Goal: Communication & Community: Answer question/provide support

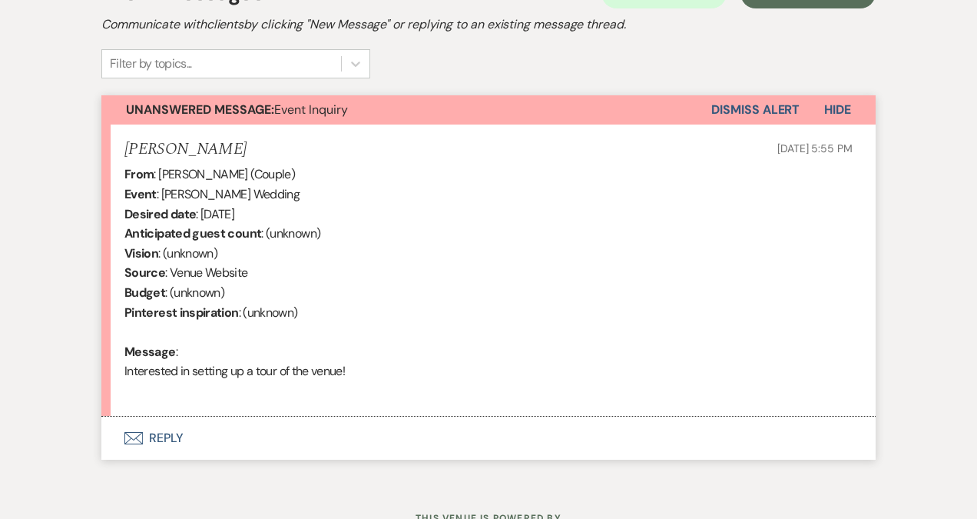
click at [183, 434] on button "Envelope Reply" at bounding box center [488, 437] width 775 height 43
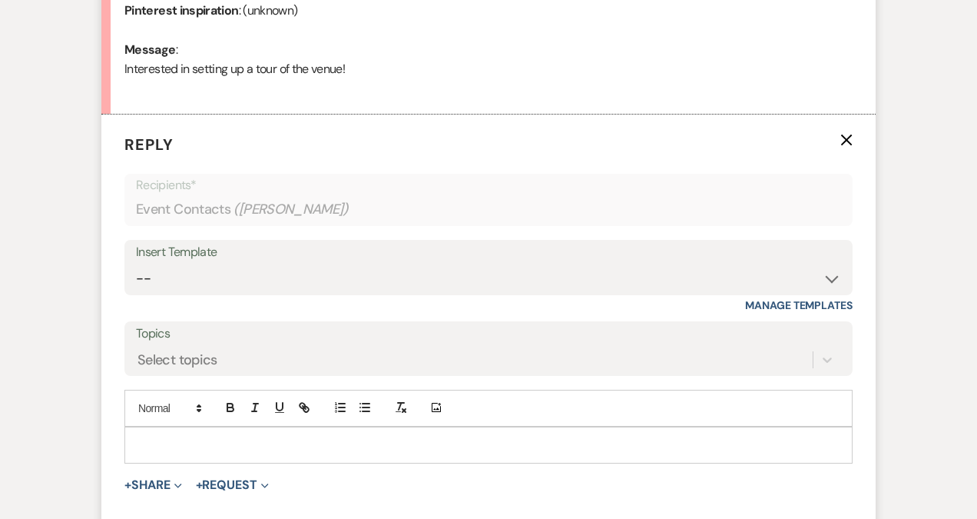
scroll to position [796, 0]
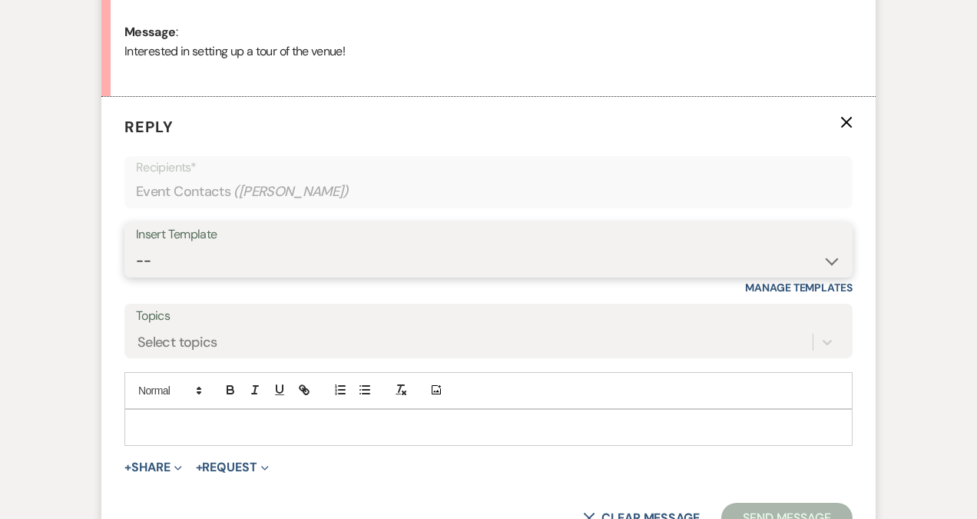
click at [144, 255] on select "-- Weven Planning Portal Introduction (Booked Events) Initial Inquiry Response …" at bounding box center [488, 261] width 705 height 30
select select "389"
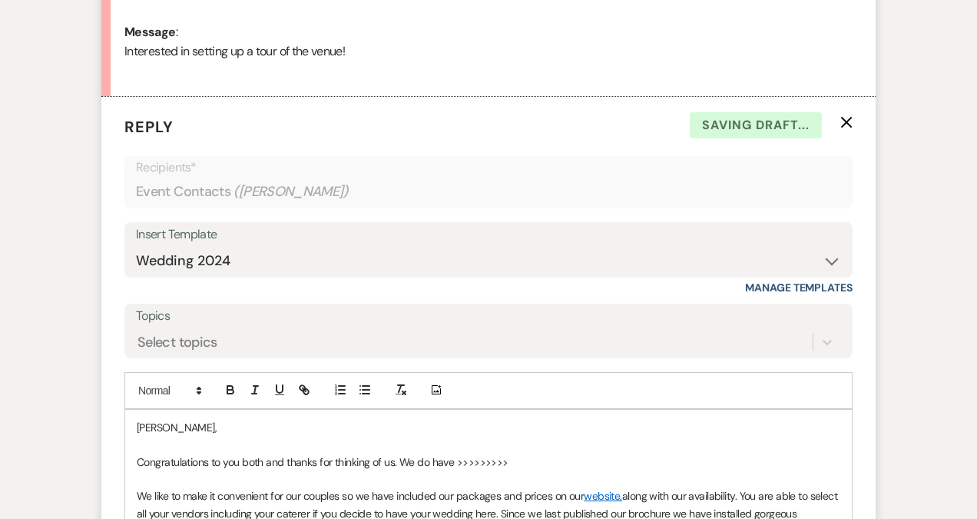
click at [550, 467] on p "Congratulations to you both and thanks for thinking of us. We do have >>>>>>>>>" at bounding box center [489, 461] width 704 height 17
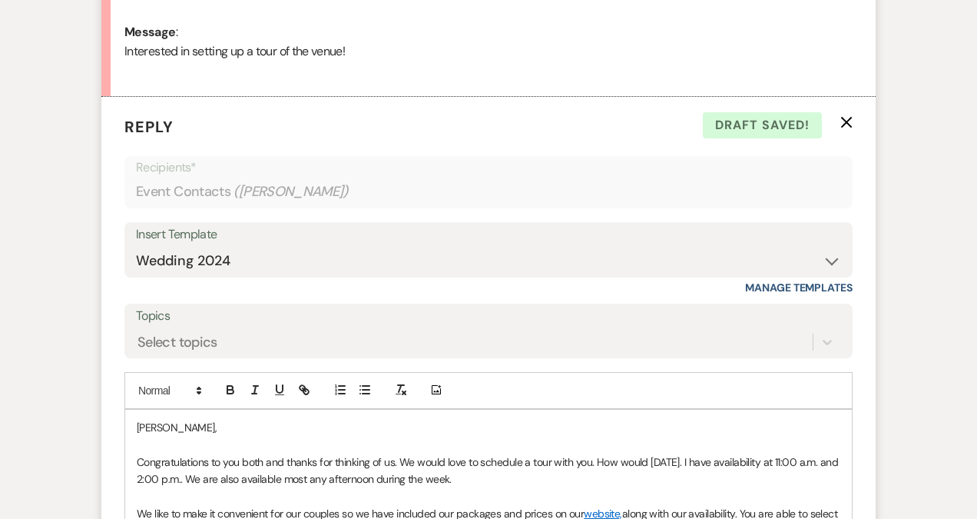
click at [260, 481] on p "Congratulations to you both and thanks for thinking of us. We would love to sch…" at bounding box center [489, 470] width 704 height 35
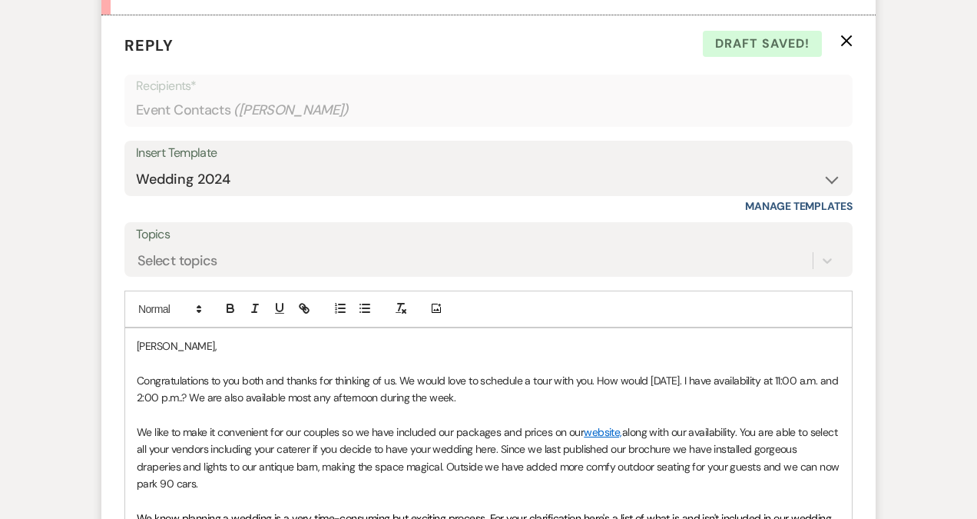
scroll to position [886, 0]
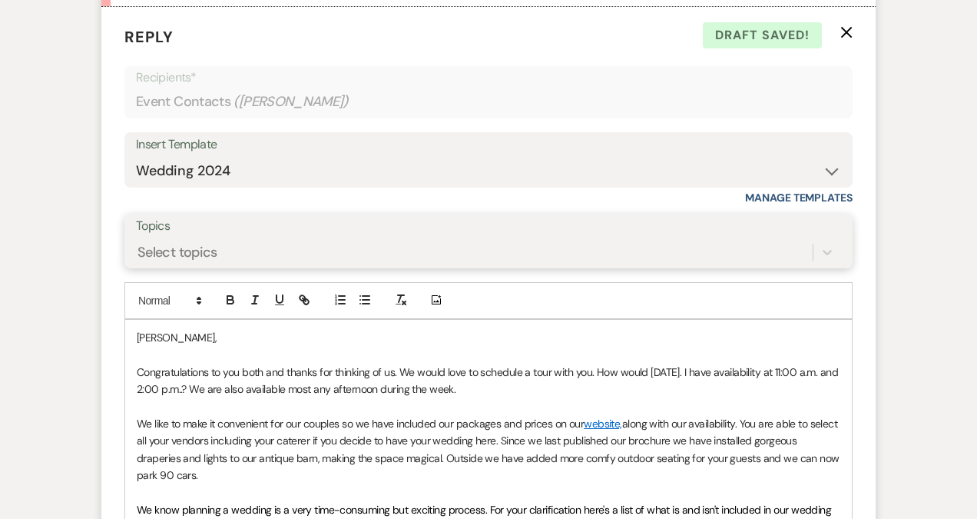
click at [171, 248] on div "Select topics" at bounding box center [178, 251] width 80 height 21
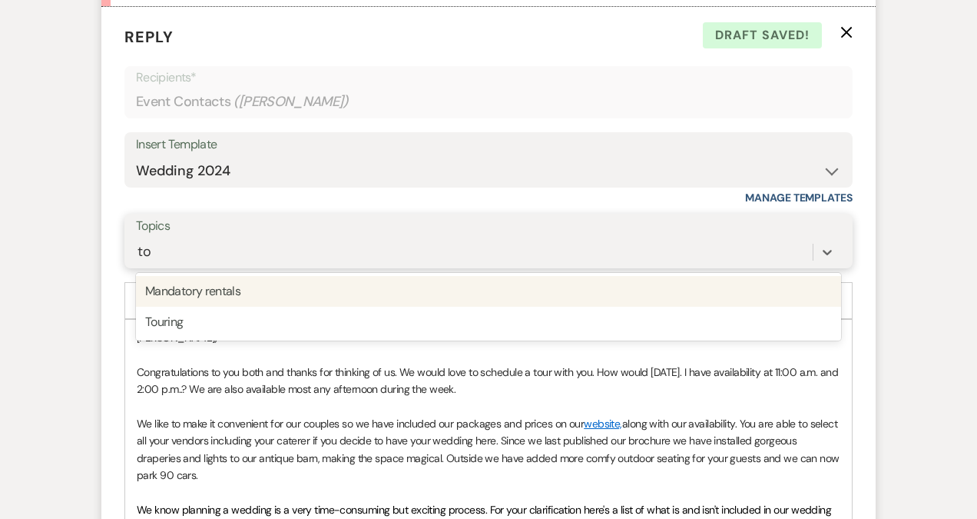
type input "tour"
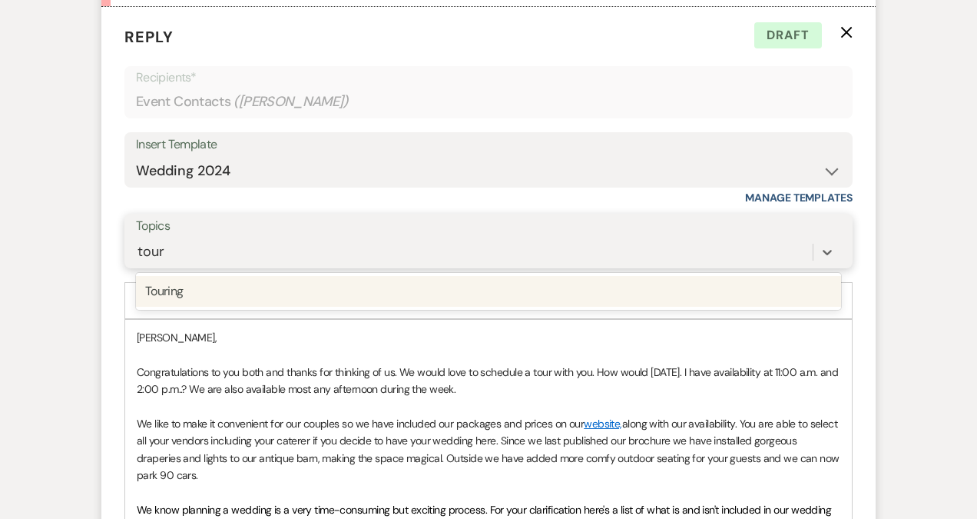
click at [155, 299] on div "Touring" at bounding box center [488, 291] width 705 height 31
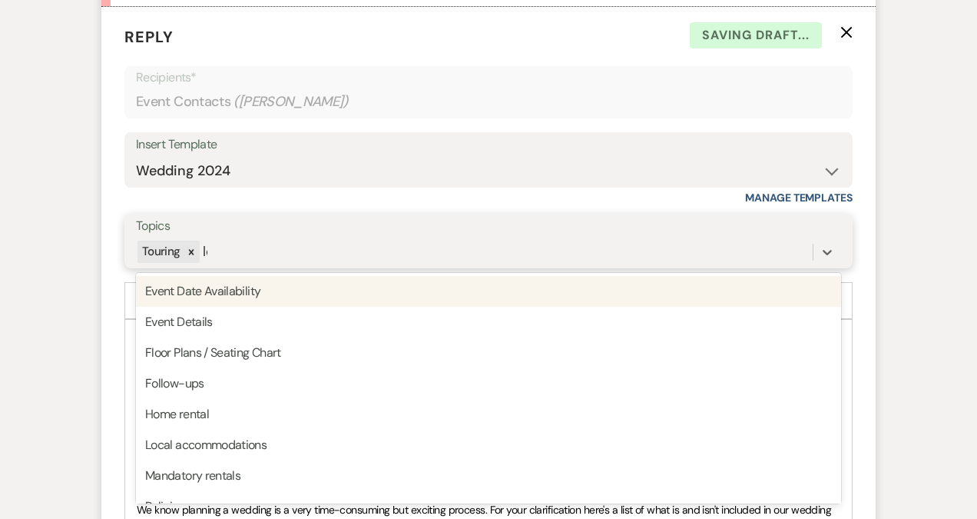
type input "loc"
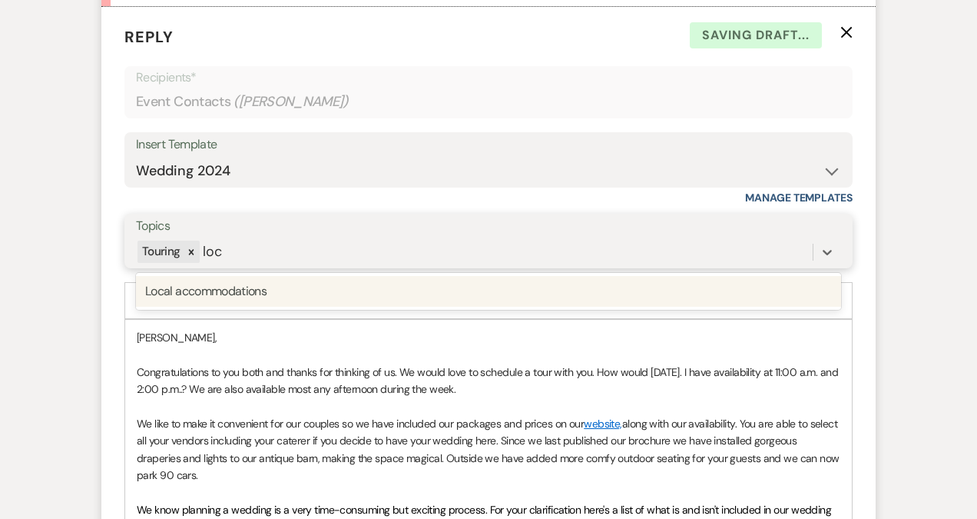
click at [222, 291] on div "Local accommodations" at bounding box center [488, 291] width 705 height 31
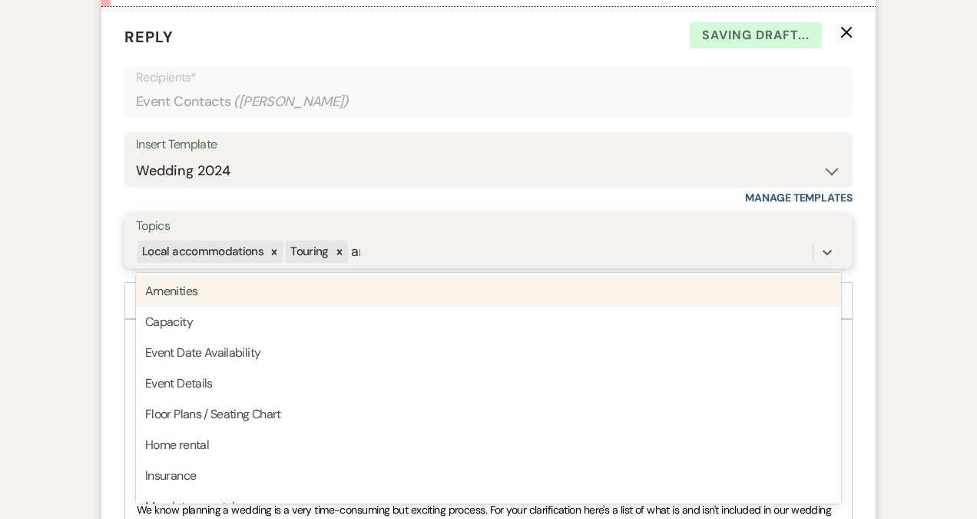
type input "ame"
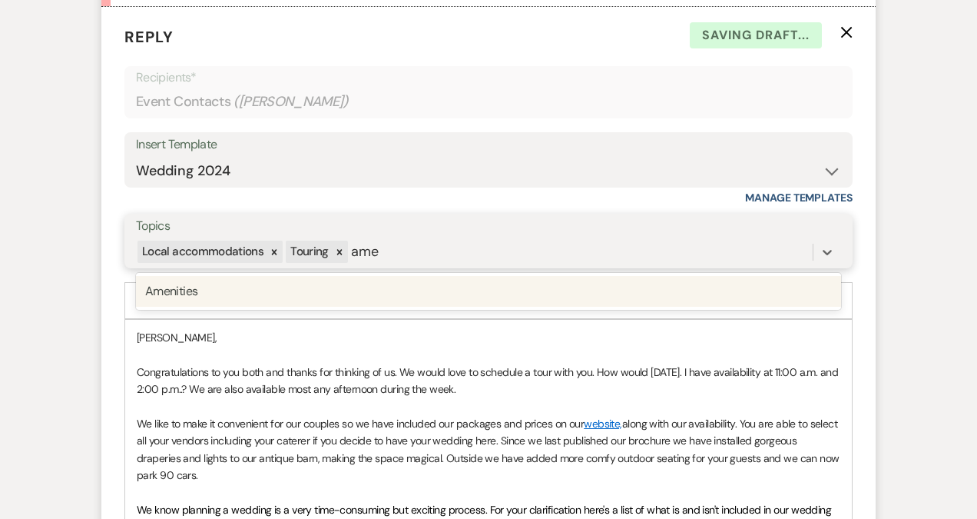
click at [188, 298] on div "Amenities" at bounding box center [488, 291] width 705 height 31
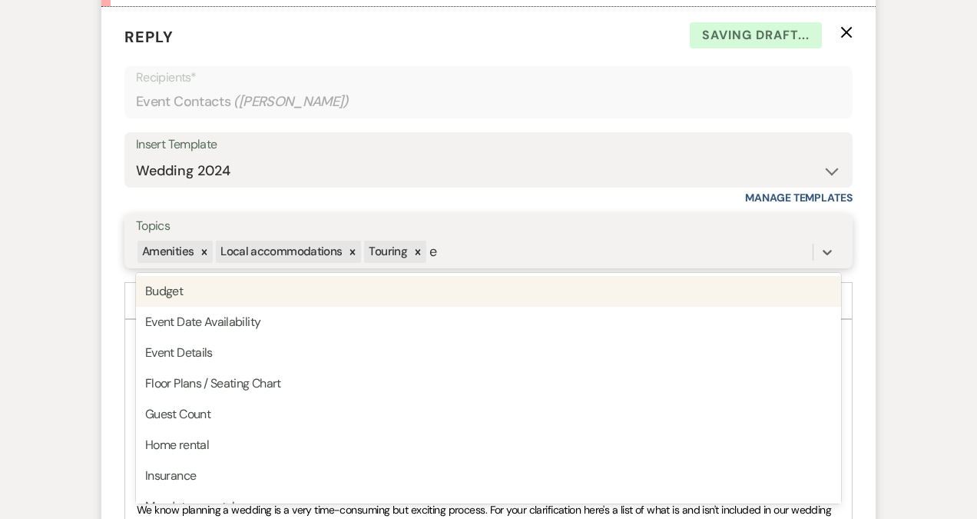
type input "ev"
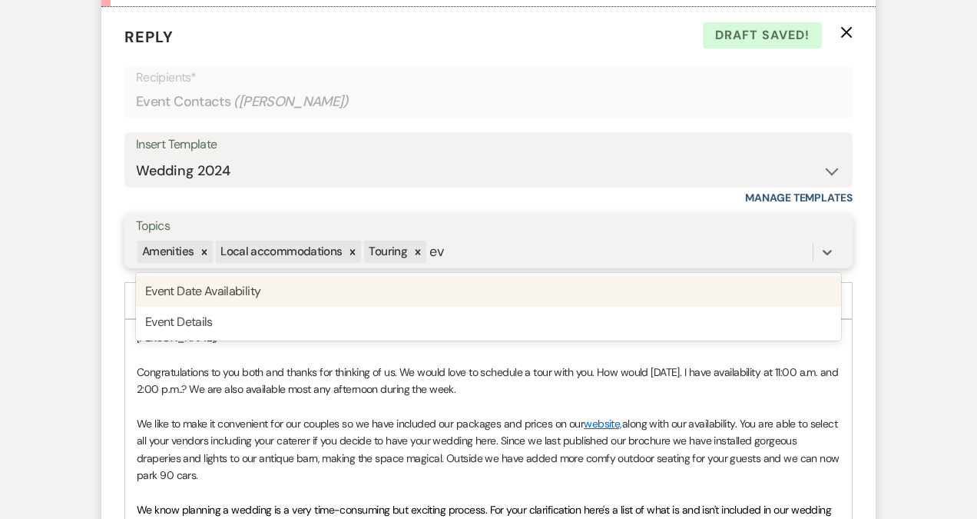
click at [267, 290] on div "Event Date Availability" at bounding box center [488, 291] width 705 height 31
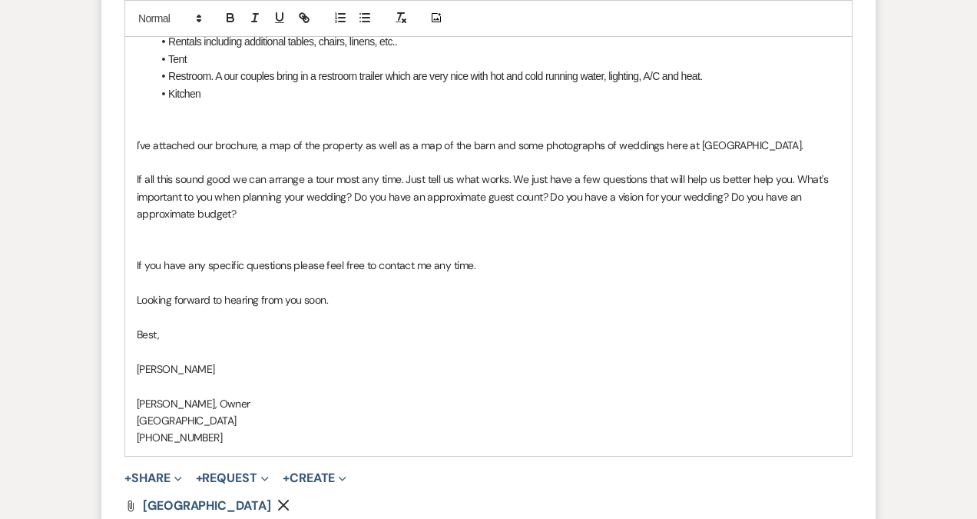
scroll to position [1822, 0]
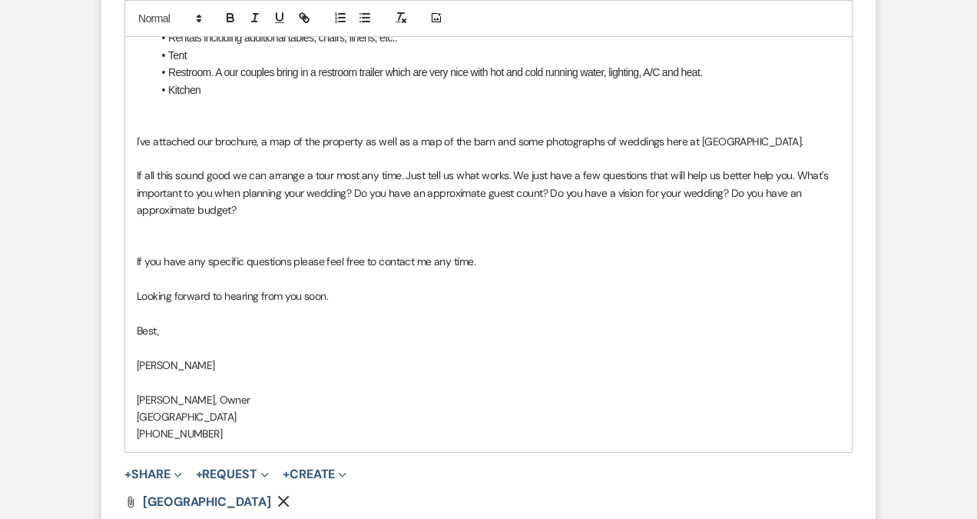
click at [507, 191] on p "If all this sound good we can arrange a tour most any time. Just tell us what w…" at bounding box center [489, 192] width 704 height 51
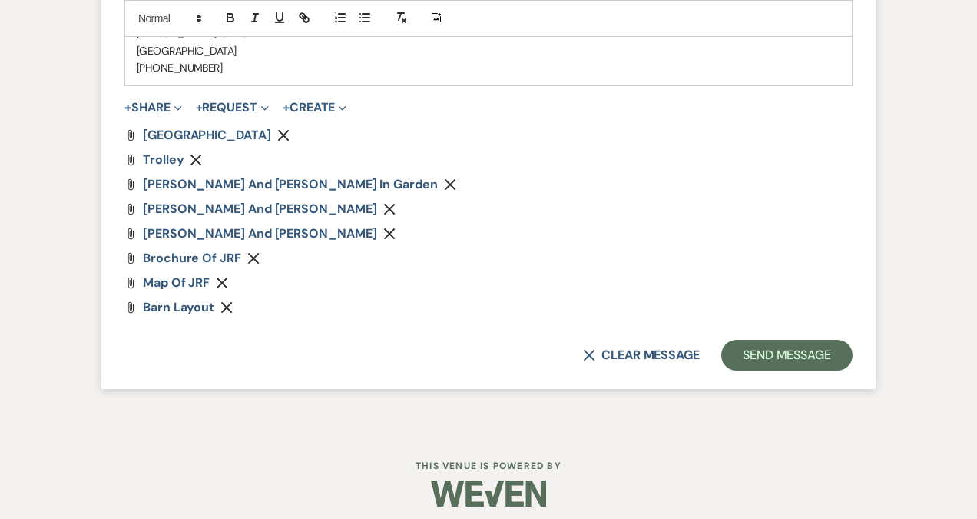
scroll to position [2198, 0]
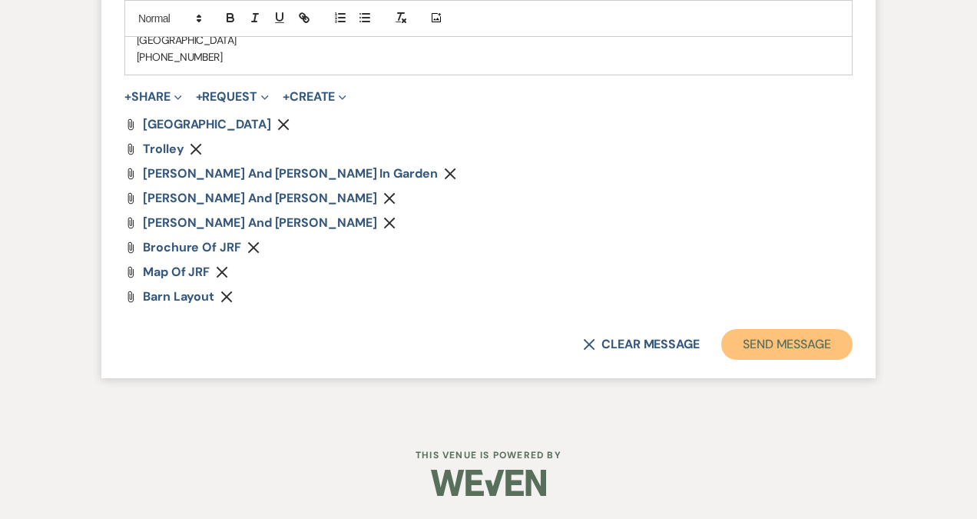
click at [790, 346] on button "Send Message" at bounding box center [787, 344] width 131 height 31
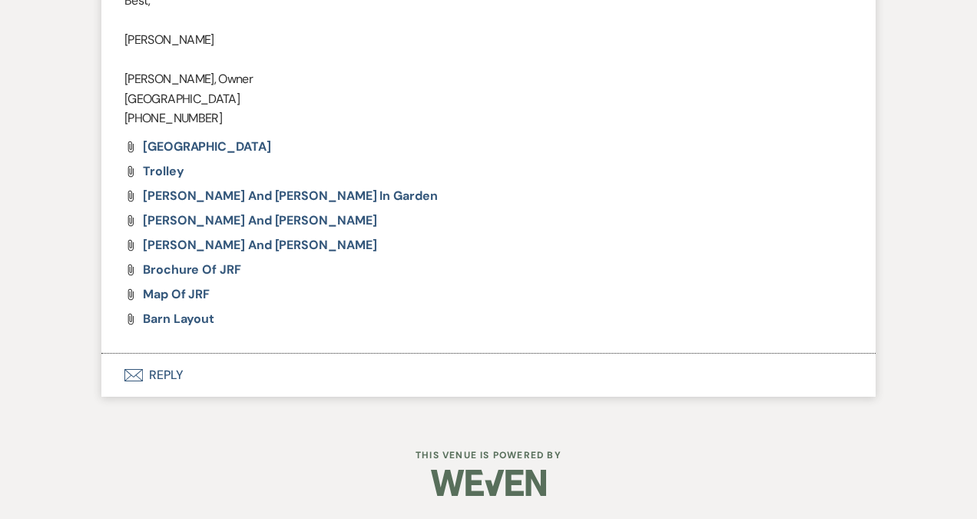
scroll to position [2086, 0]
